Goal: Check status: Check status

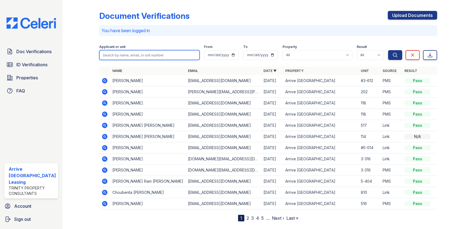
click at [126, 54] on input "search" at bounding box center [149, 55] width 100 height 10
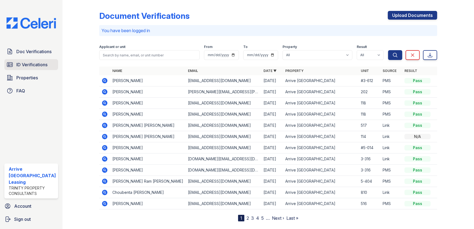
click at [44, 64] on span "ID Verifications" at bounding box center [31, 64] width 31 height 7
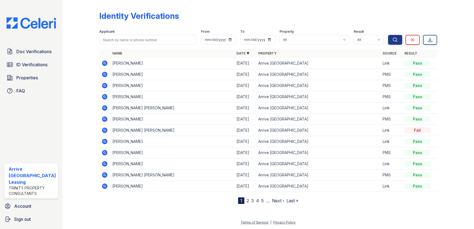
click at [121, 53] on link "Name" at bounding box center [117, 53] width 10 height 4
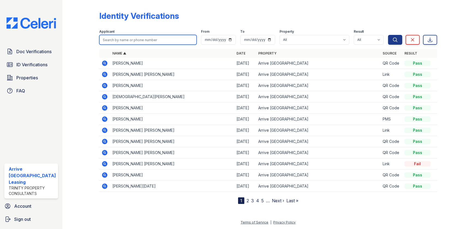
click at [130, 40] on input "search" at bounding box center [147, 40] width 97 height 10
type input "Teena"
click at [394, 41] on icon "submit" at bounding box center [394, 39] width 5 height 5
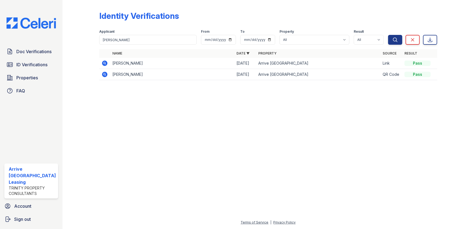
click at [104, 64] on icon at bounding box center [104, 63] width 5 height 5
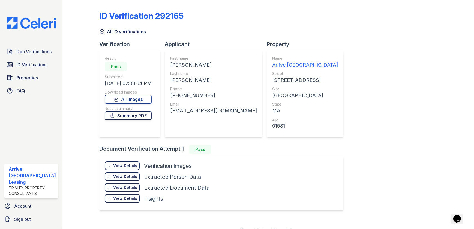
click at [124, 114] on link "Summary PDF" at bounding box center [128, 115] width 47 height 9
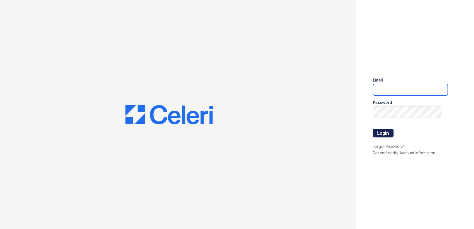
type input "[EMAIL_ADDRESS][DOMAIN_NAME]"
click at [387, 134] on button "Login" at bounding box center [383, 133] width 20 height 9
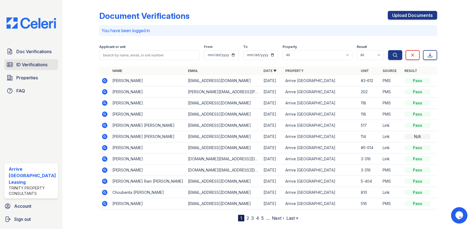
click at [49, 65] on link "ID Verifications" at bounding box center [31, 64] width 54 height 11
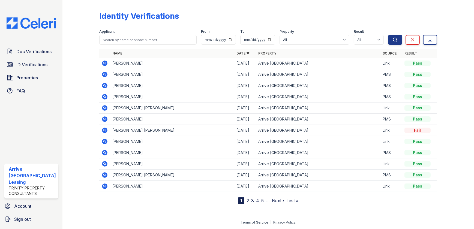
click at [129, 56] on th "Name" at bounding box center [172, 53] width 124 height 9
click at [132, 40] on input "search" at bounding box center [147, 40] width 97 height 10
type input "Teena"
click at [393, 43] on button "Search" at bounding box center [395, 40] width 14 height 10
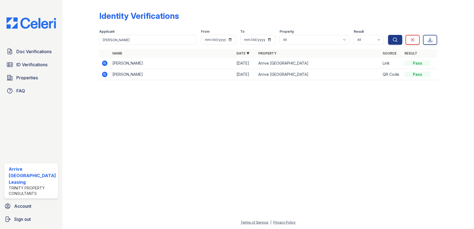
click at [104, 63] on icon at bounding box center [104, 63] width 7 height 7
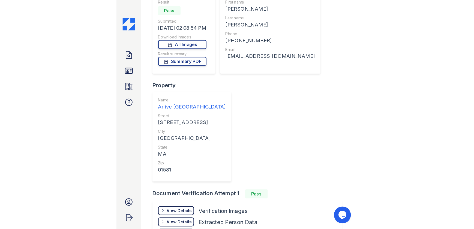
scroll to position [109, 0]
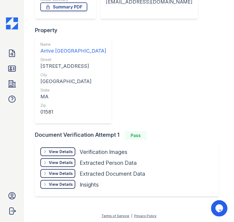
click at [47, 155] on div "View Details Details" at bounding box center [57, 151] width 35 height 9
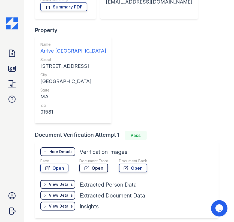
click at [92, 170] on link "Open" at bounding box center [93, 168] width 29 height 9
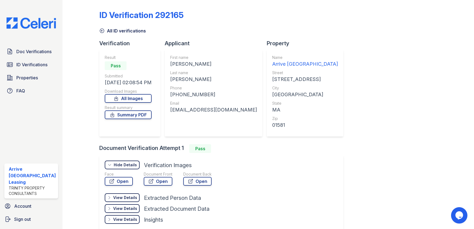
scroll to position [0, 0]
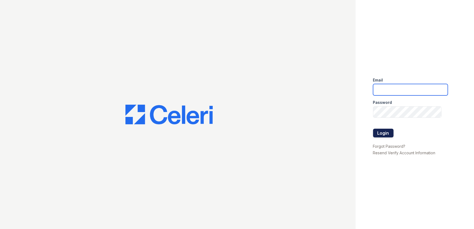
type input "[EMAIL_ADDRESS][DOMAIN_NAME]"
click at [382, 131] on button "Login" at bounding box center [383, 133] width 20 height 9
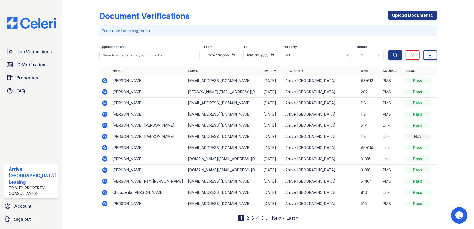
click at [246, 219] on link "2" at bounding box center [247, 217] width 2 height 5
